Goal: Obtain resource: Download file/media

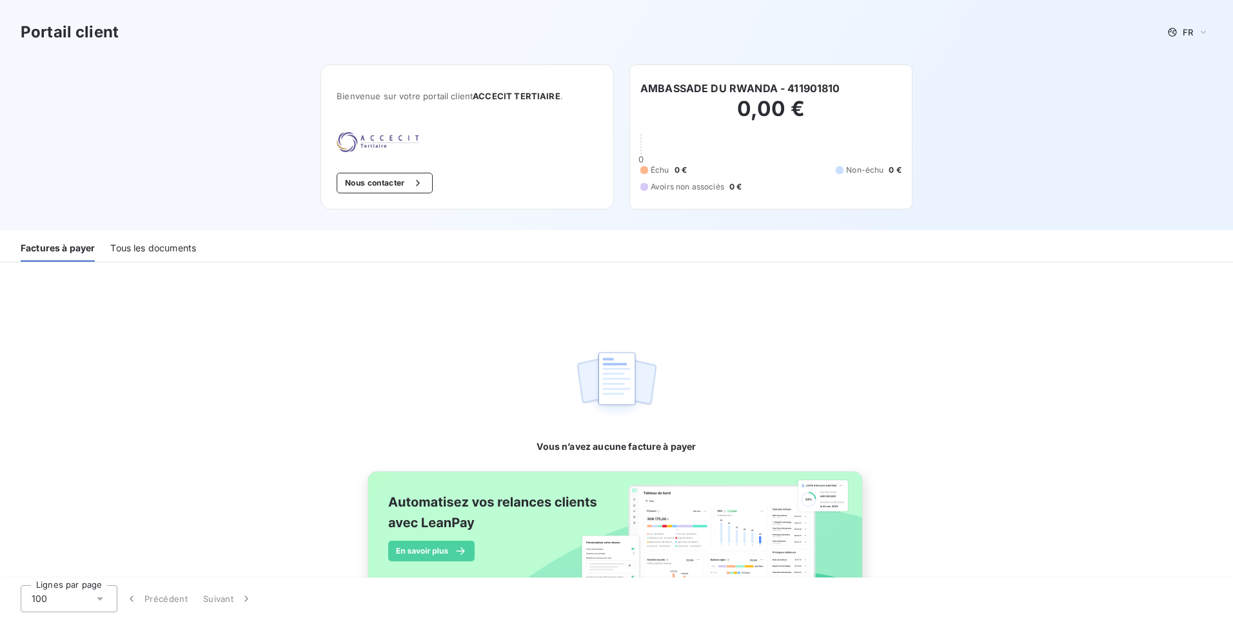
click at [144, 252] on div "Tous les documents" at bounding box center [153, 248] width 86 height 27
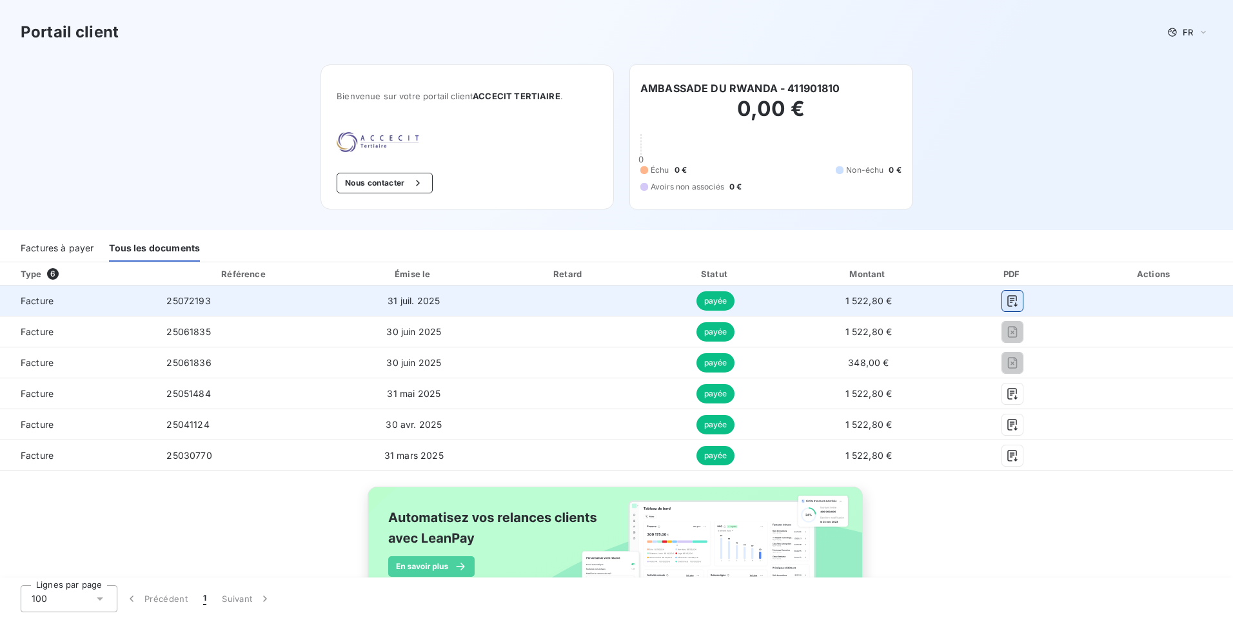
click at [1007, 300] on icon "button" at bounding box center [1012, 301] width 13 height 13
